Goal: Check status: Check status

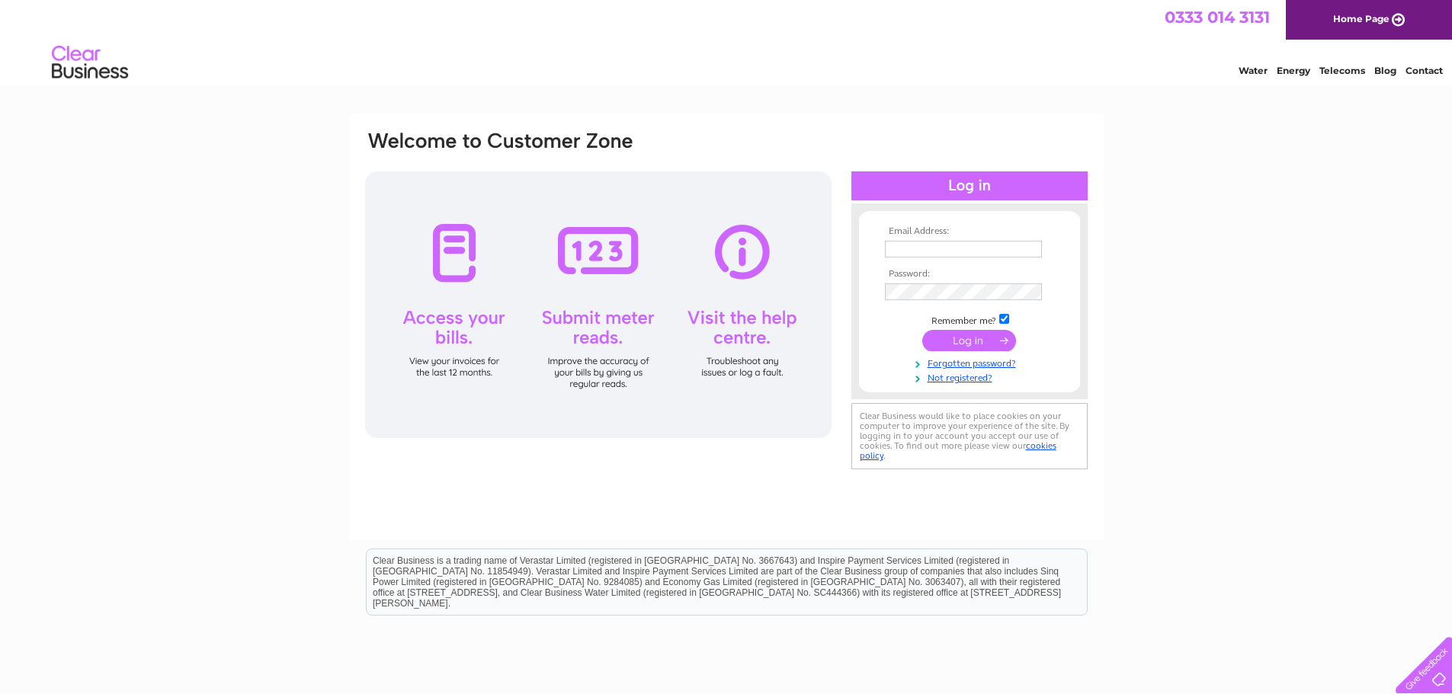
type input "samantha.jarman@higalv.co.uk"
click at [977, 345] on input "submit" at bounding box center [969, 340] width 94 height 21
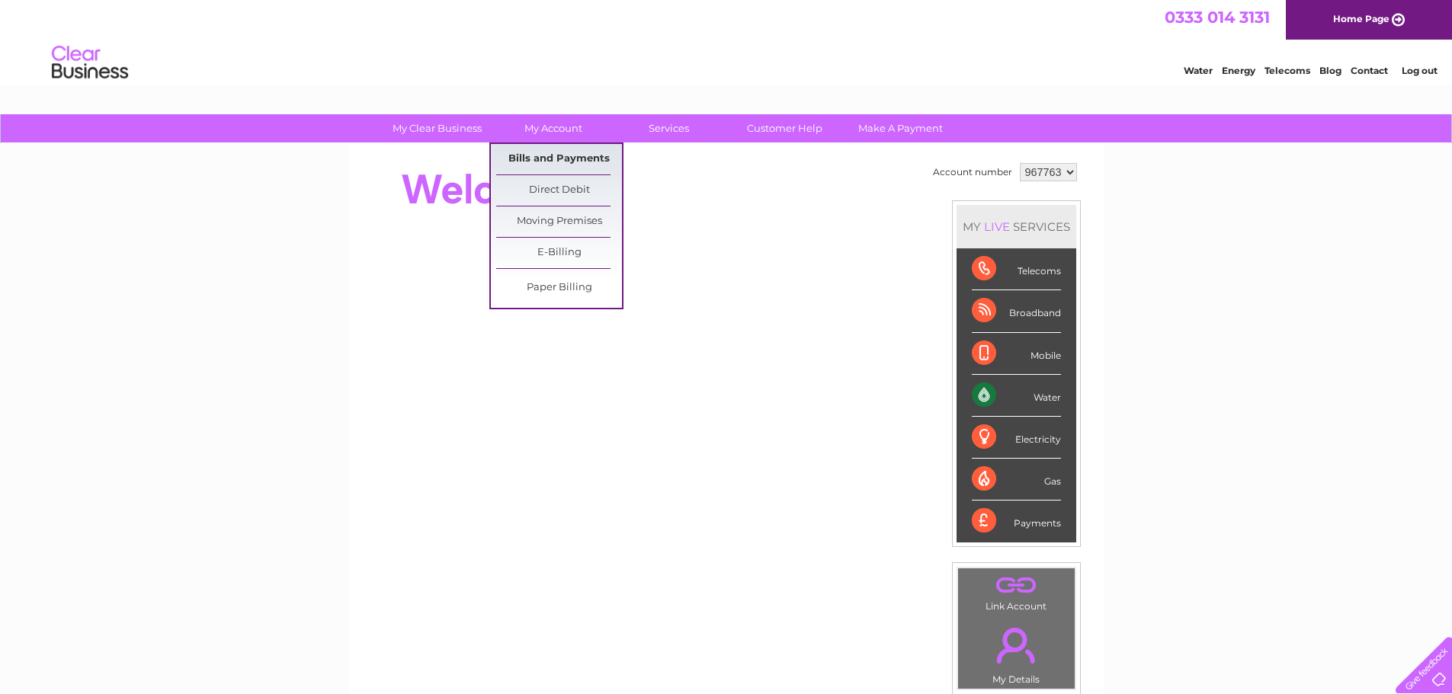
click at [532, 158] on link "Bills and Payments" at bounding box center [559, 159] width 126 height 30
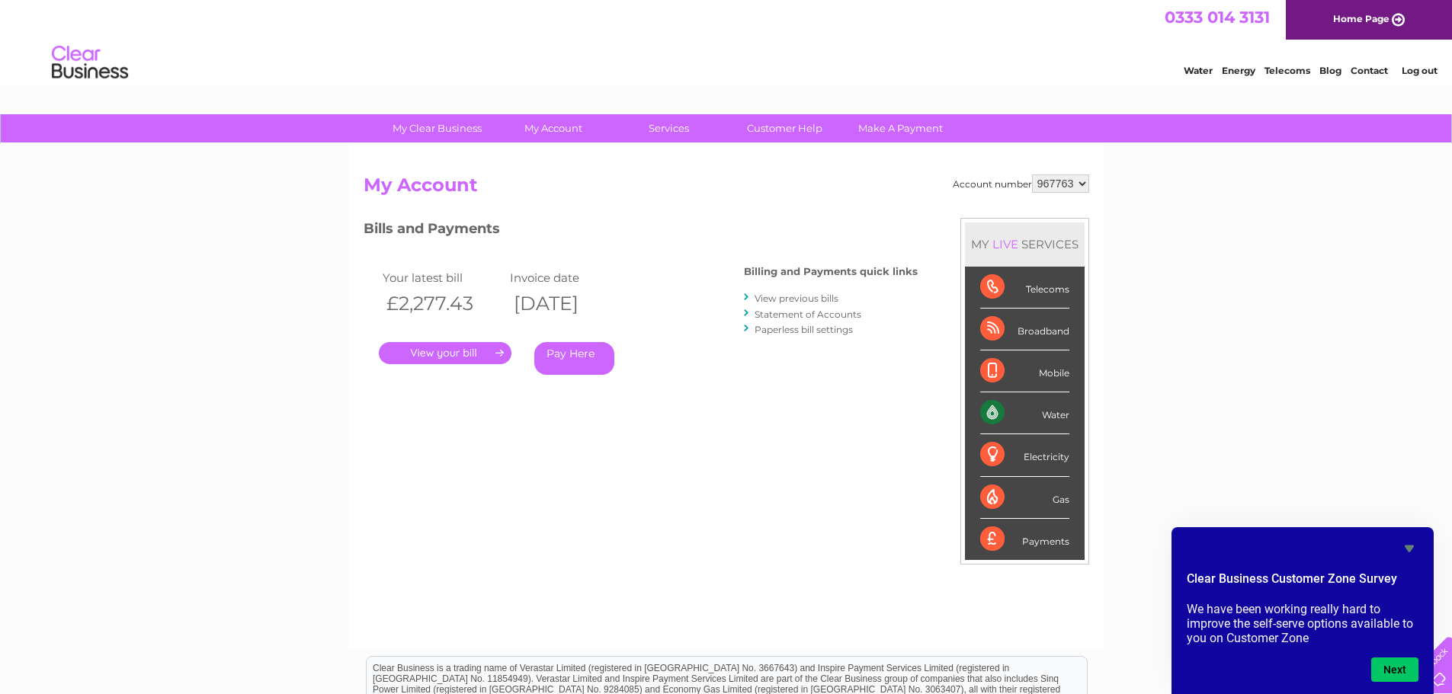
click at [1070, 184] on select "967763 967768" at bounding box center [1060, 184] width 57 height 18
select select "967768"
click at [1032, 175] on select "967763 967768" at bounding box center [1060, 184] width 57 height 18
